Goal: Task Accomplishment & Management: Complete application form

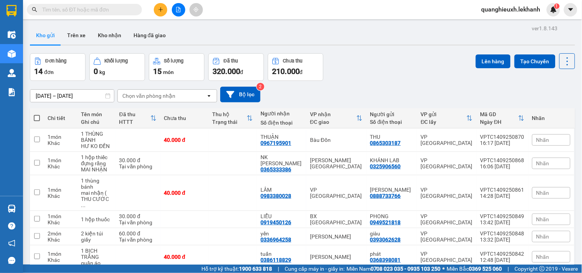
click at [160, 9] on icon "plus" at bounding box center [160, 9] width 5 height 5
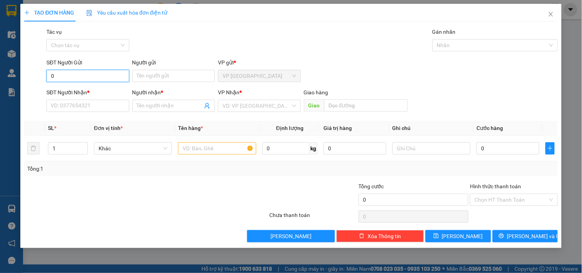
type input "0"
click at [290, 106] on input "search" at bounding box center [257, 106] width 68 height 12
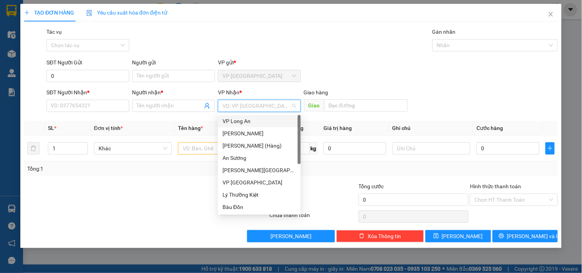
type input "B"
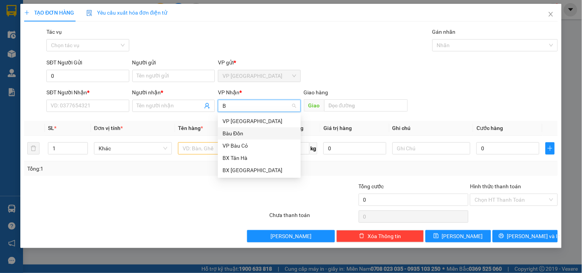
click at [251, 131] on div "Bàu Đồn" at bounding box center [260, 133] width 74 height 8
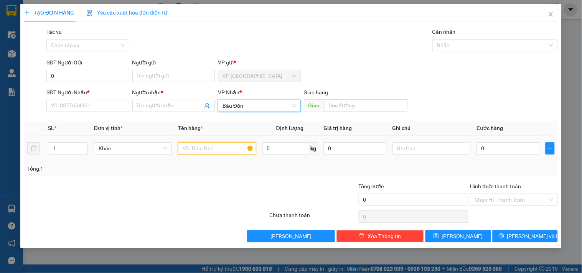
click at [203, 148] on input "text" at bounding box center [217, 148] width 78 height 12
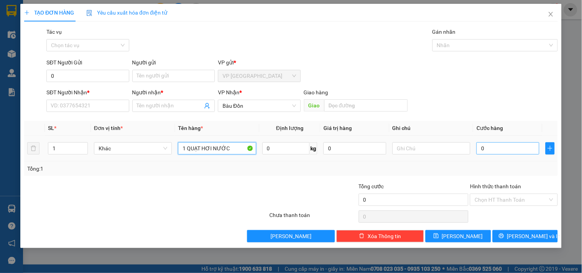
type input "1 QUẠT HƠI NƯỚC"
click at [483, 147] on input "0" at bounding box center [508, 148] width 63 height 12
type input "1"
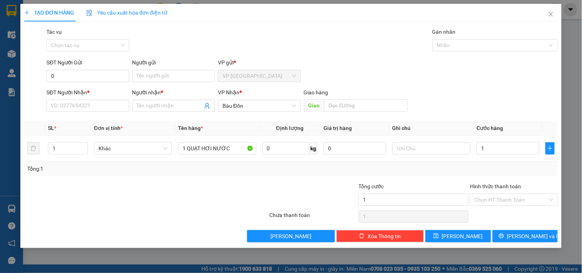
type input "1.000"
type input "0"
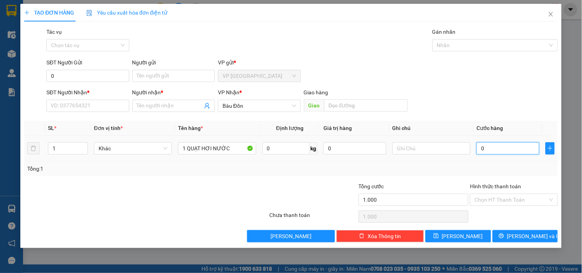
type input "0"
click at [84, 74] on input "0" at bounding box center [87, 76] width 82 height 12
click at [416, 145] on input "text" at bounding box center [432, 148] width 78 height 12
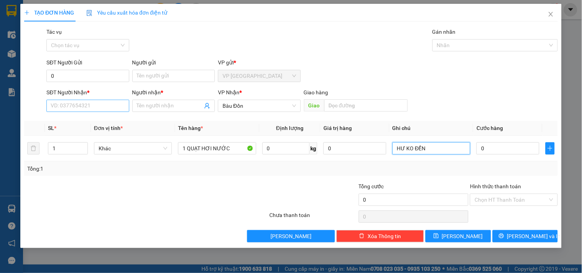
type input "HƯ KO ĐỀN"
click at [81, 109] on input "SĐT Người Nhận *" at bounding box center [87, 106] width 82 height 12
type input "0"
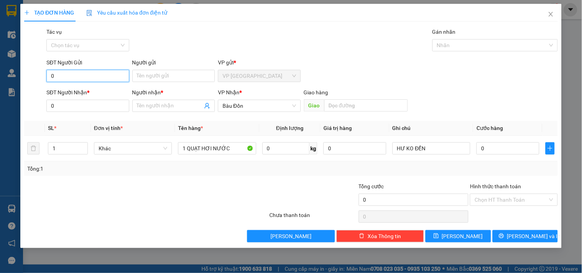
click at [83, 78] on input "0" at bounding box center [87, 76] width 82 height 12
click at [86, 77] on input "0" at bounding box center [87, 76] width 82 height 12
click at [83, 76] on input "0" at bounding box center [87, 76] width 82 height 12
type input "0919896326"
click at [151, 78] on input "Người gửi" at bounding box center [173, 76] width 82 height 12
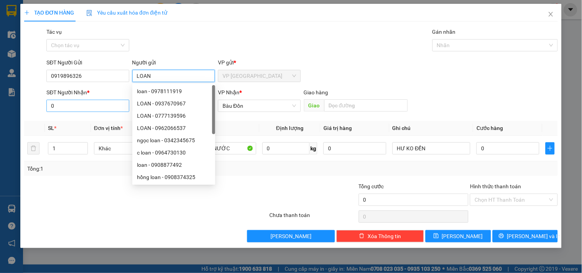
type input "LOAN"
click at [72, 112] on input "0" at bounding box center [87, 106] width 82 height 12
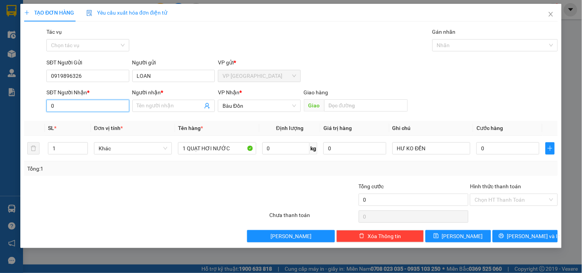
click at [100, 100] on input "0" at bounding box center [87, 106] width 82 height 12
click at [478, 147] on input "0" at bounding box center [508, 148] width 63 height 12
click at [478, 148] on input "0" at bounding box center [508, 148] width 63 height 12
type input "10"
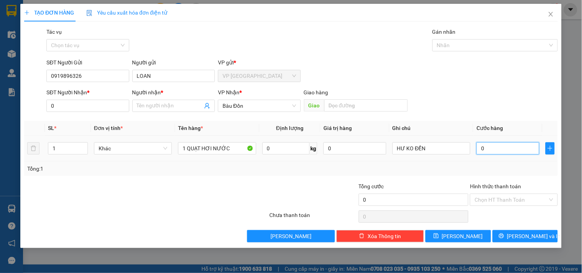
type input "10"
type input "10.000"
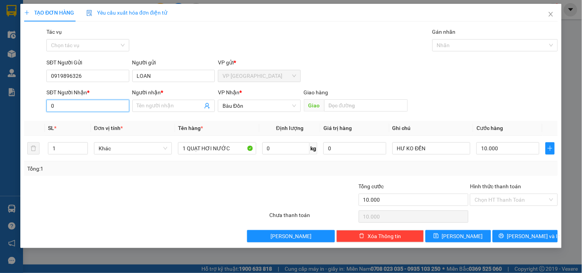
click at [55, 109] on input "0" at bounding box center [87, 106] width 82 height 12
type input "0822222949"
click at [176, 107] on input "Người nhận *" at bounding box center [170, 106] width 66 height 8
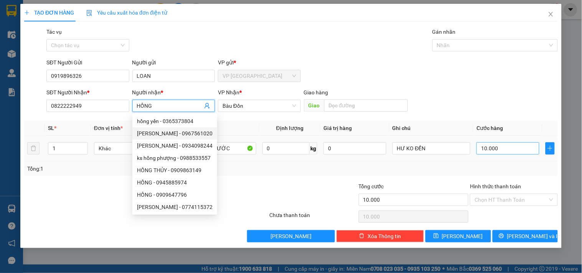
type input "HỒNG"
click at [498, 148] on input "10.000" at bounding box center [508, 148] width 63 height 12
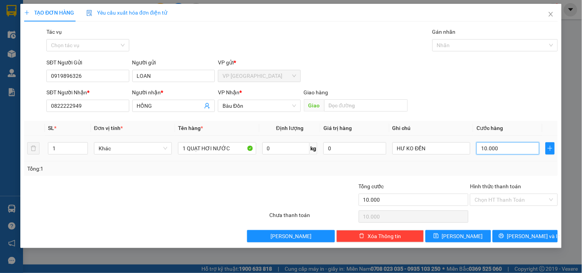
type input "1"
type input "10"
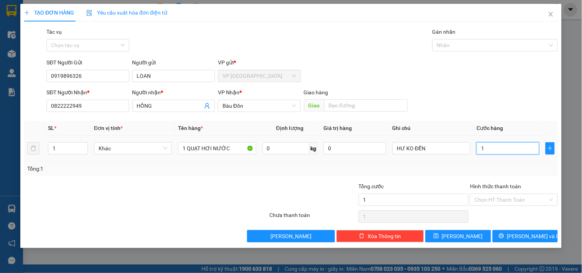
type input "10"
type input "100"
type input "1.000"
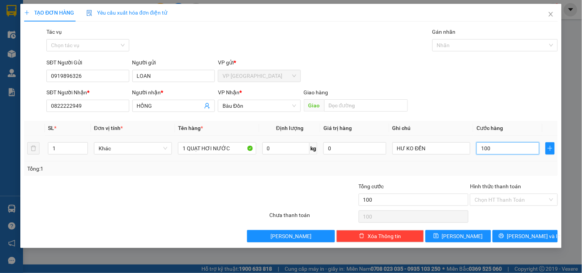
type input "1.000"
type input "100"
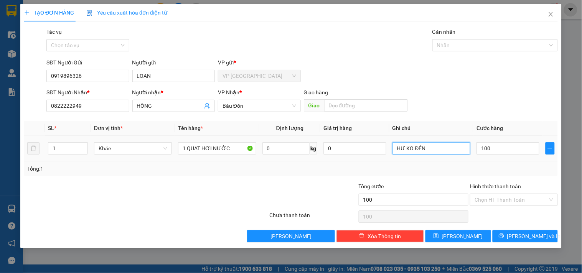
type input "100.000"
click at [442, 143] on input "HƯ KO ĐỀN" at bounding box center [432, 148] width 78 height 12
type input "HƯ KO ĐỀN + MAI NHẬN"
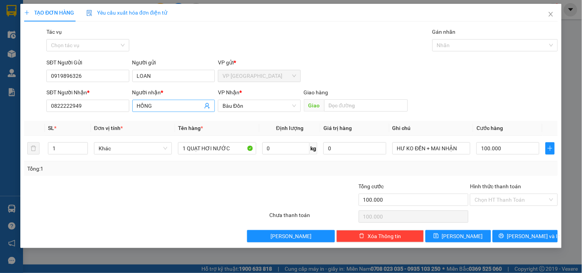
click at [163, 102] on input "HỒNG" at bounding box center [170, 106] width 66 height 8
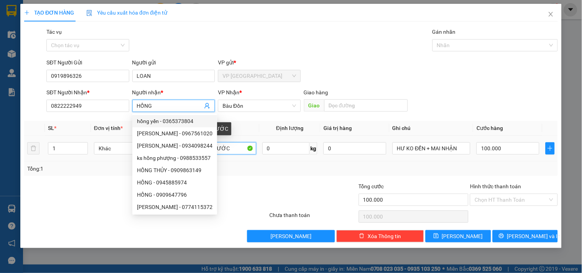
click at [236, 147] on input "1 QUẠT HƠI NƯỚC" at bounding box center [217, 148] width 78 height 12
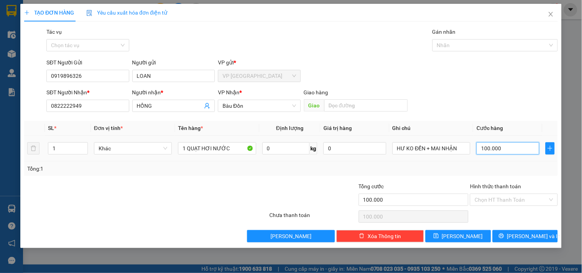
click at [500, 148] on input "100.000" at bounding box center [508, 148] width 63 height 12
type input "1"
type input "12"
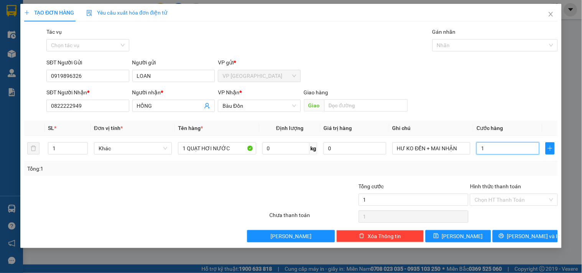
type input "12"
type input "120"
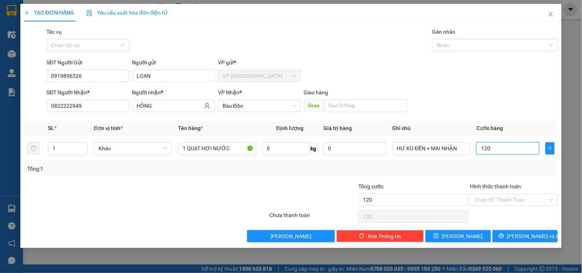
type input "1.200"
type input "12.000"
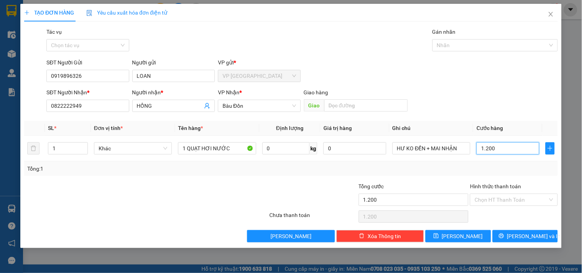
type input "12.000"
type input "120.000"
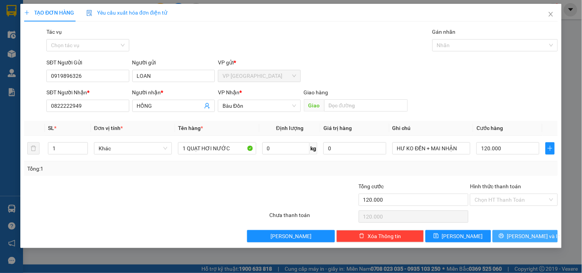
click at [528, 239] on span "[PERSON_NAME] và In" at bounding box center [534, 236] width 54 height 8
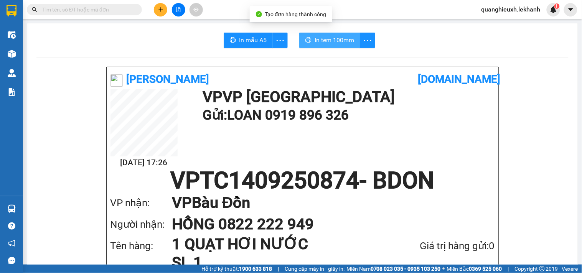
click at [323, 38] on span "In tem 100mm" at bounding box center [335, 40] width 40 height 10
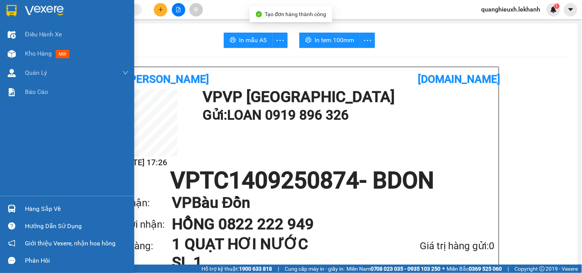
click at [10, 5] on img at bounding box center [12, 11] width 10 height 12
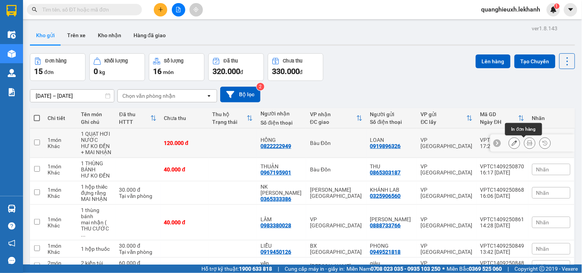
click at [527, 140] on icon at bounding box center [529, 142] width 5 height 5
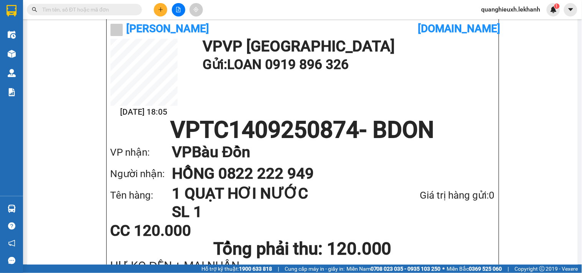
scroll to position [60, 0]
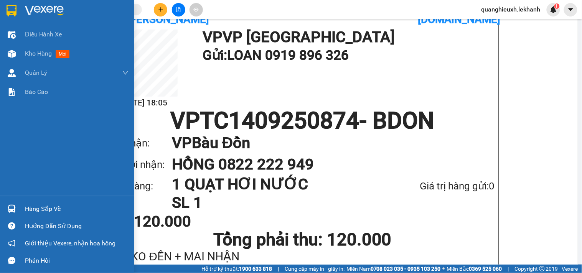
click at [39, 12] on img at bounding box center [44, 11] width 39 height 12
